Goal: Unclear

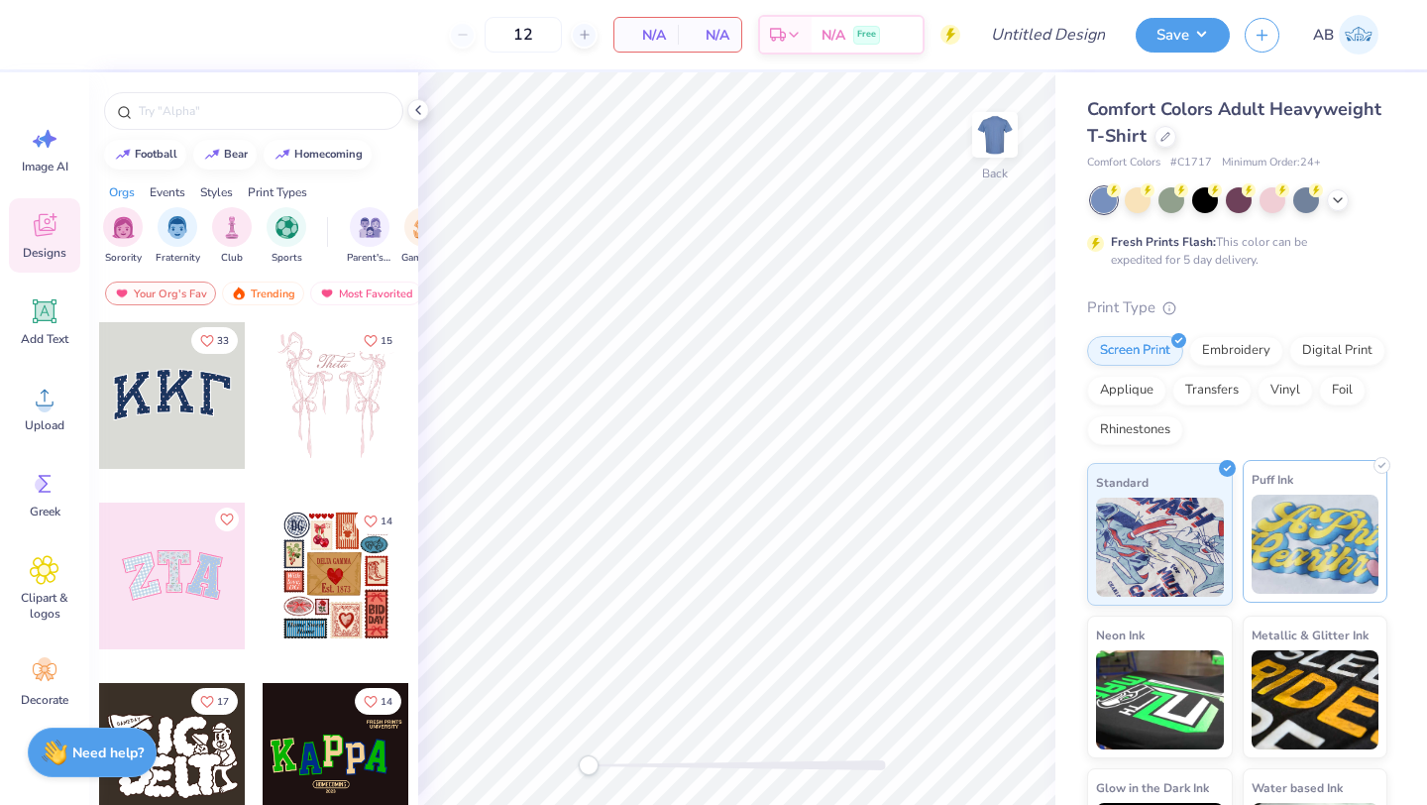
click at [1308, 524] on img at bounding box center [1316, 544] width 128 height 99
